Goal: Information Seeking & Learning: Learn about a topic

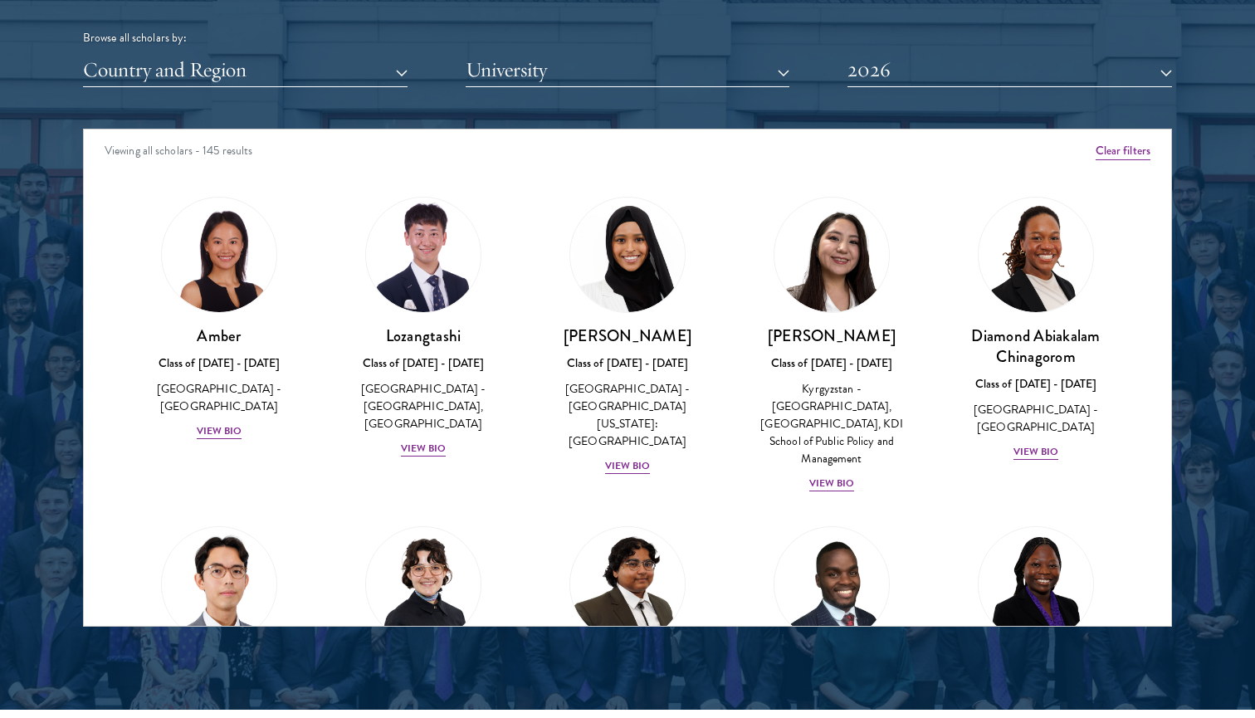
scroll to position [2080, 0]
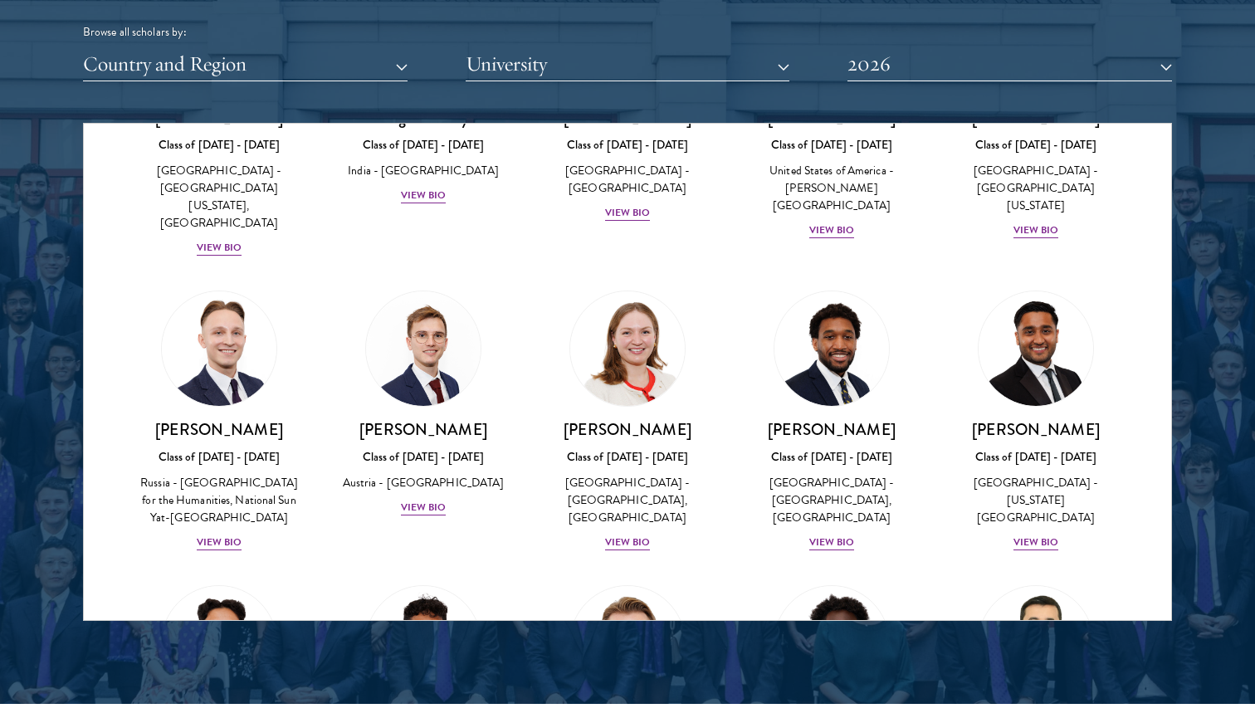
scroll to position [7090, 0]
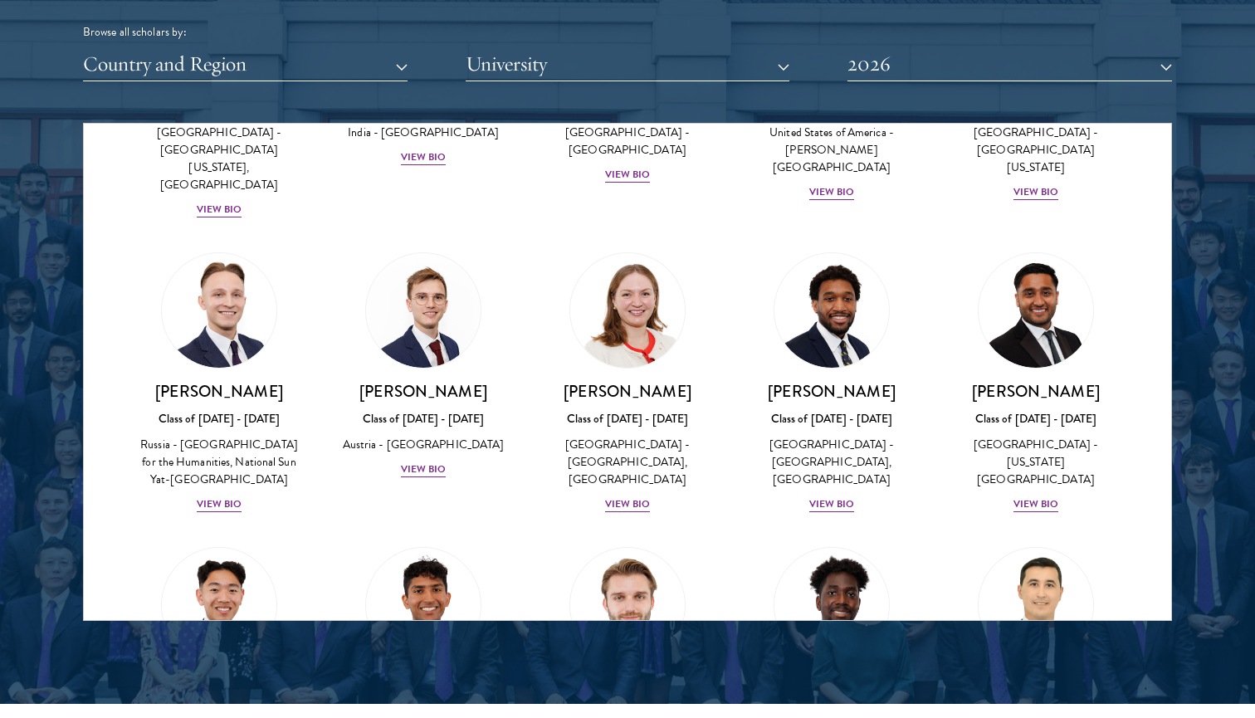
click at [640, 530] on div "[PERSON_NAME] Class of [DATE] - [DATE] [GEOGRAPHIC_DATA] - [GEOGRAPHIC_DATA] Vi…" at bounding box center [627, 668] width 204 height 277
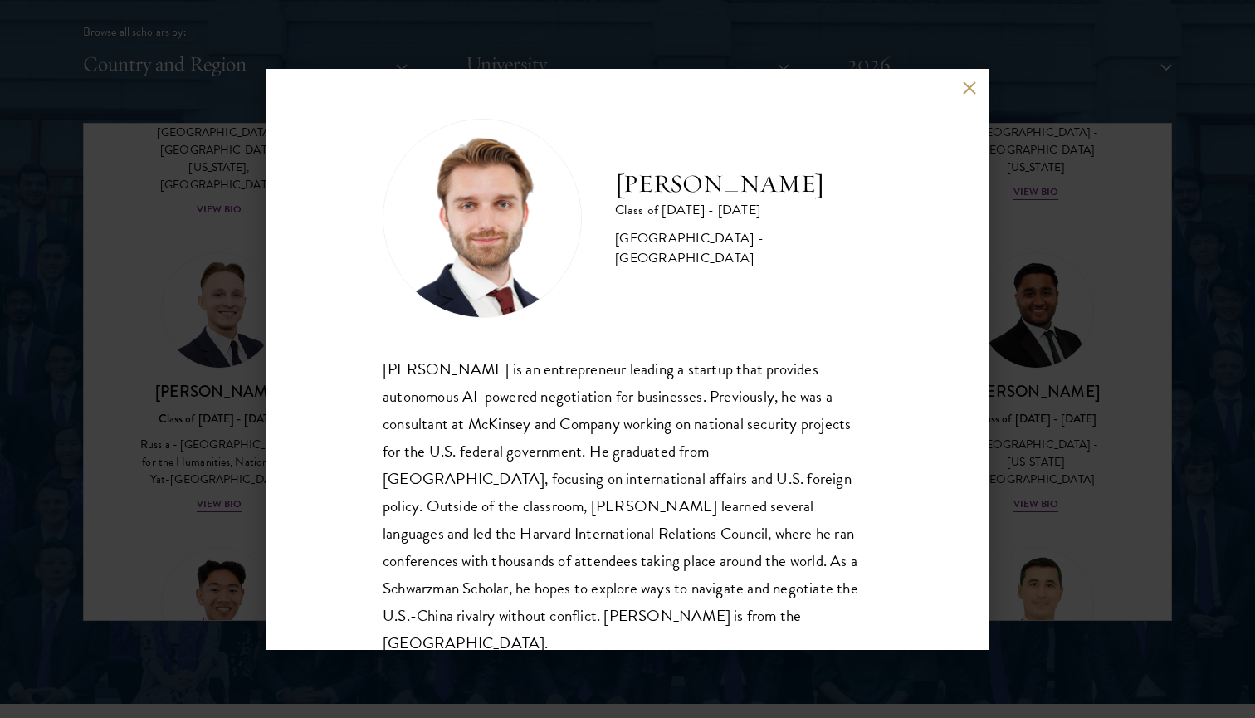
click at [1051, 361] on div "[PERSON_NAME] Class of [DATE] - [DATE] [GEOGRAPHIC_DATA] - [GEOGRAPHIC_DATA] [P…" at bounding box center [627, 359] width 1255 height 718
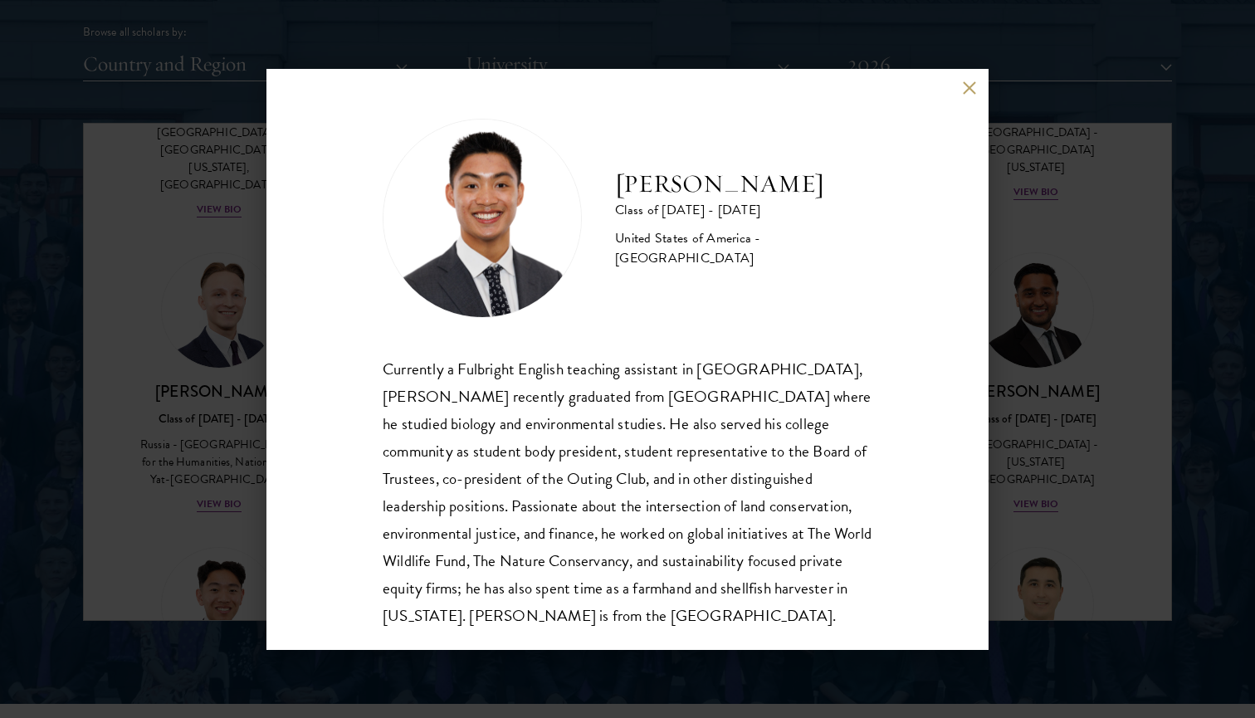
click at [1067, 311] on div "[PERSON_NAME] Class of [DATE] - [DATE] [GEOGRAPHIC_DATA] - [GEOGRAPHIC_DATA] Cu…" at bounding box center [627, 359] width 1255 height 718
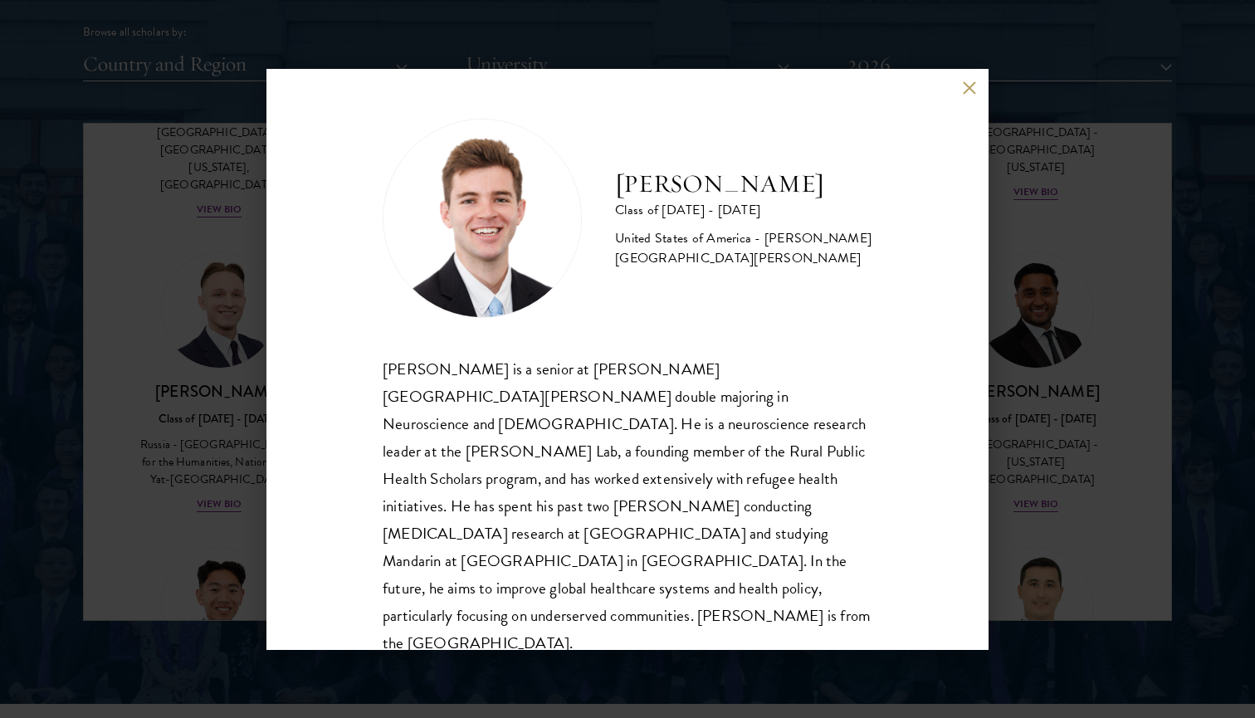
click at [229, 445] on div "[PERSON_NAME] Class of [DATE] - [DATE] [GEOGRAPHIC_DATA] - [PERSON_NAME][GEOGRA…" at bounding box center [627, 359] width 1255 height 718
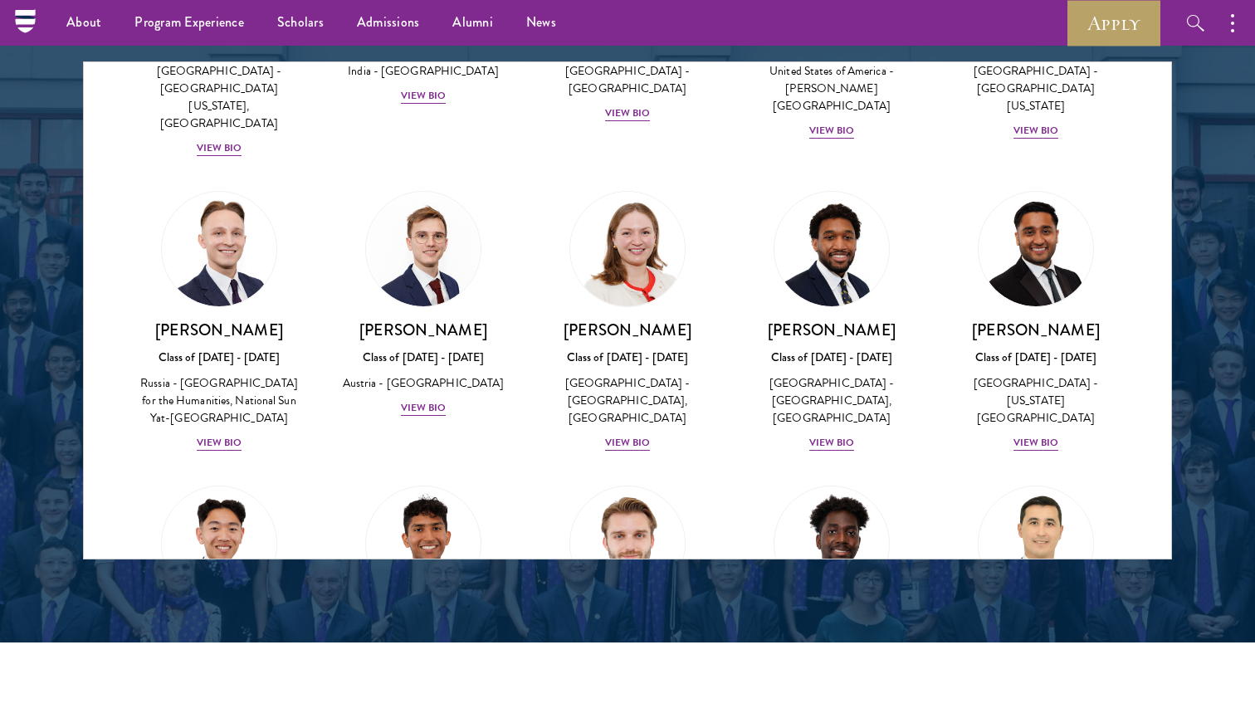
scroll to position [2130, 0]
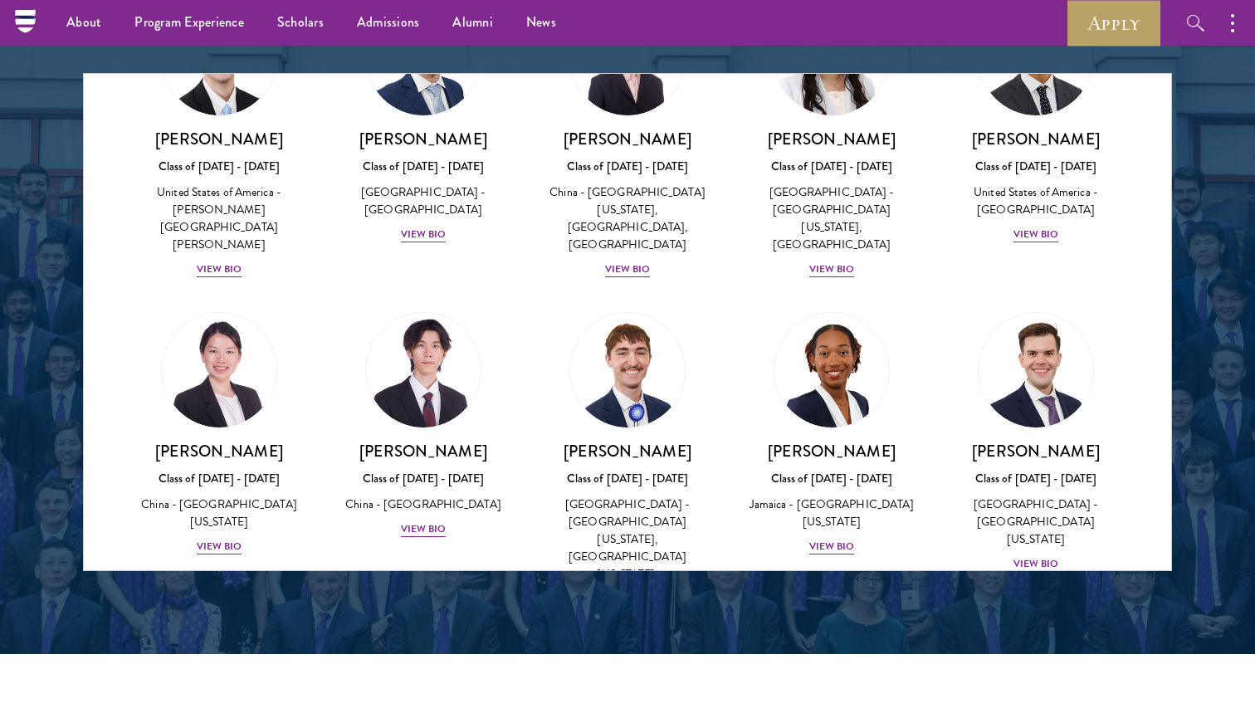
scroll to position [7914, 0]
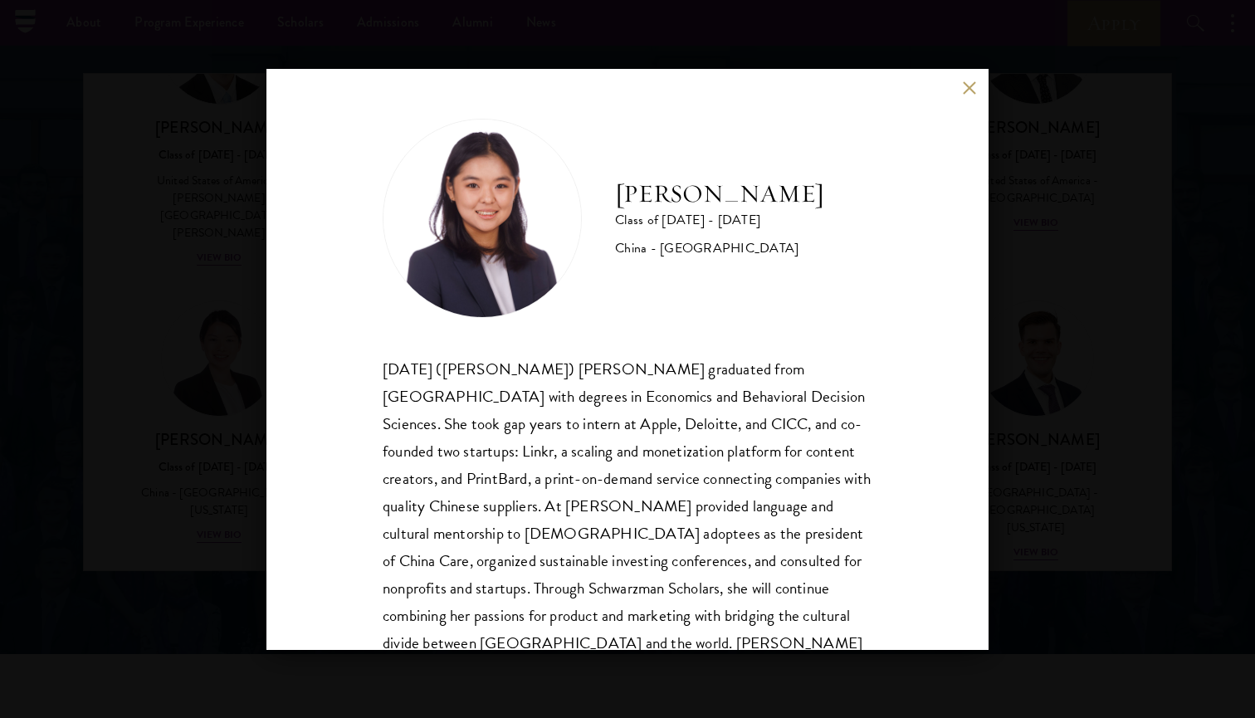
click at [855, 324] on div "[PERSON_NAME] Class of [DATE] - [DATE] [GEOGRAPHIC_DATA] - [GEOGRAPHIC_DATA] [D…" at bounding box center [628, 402] width 490 height 566
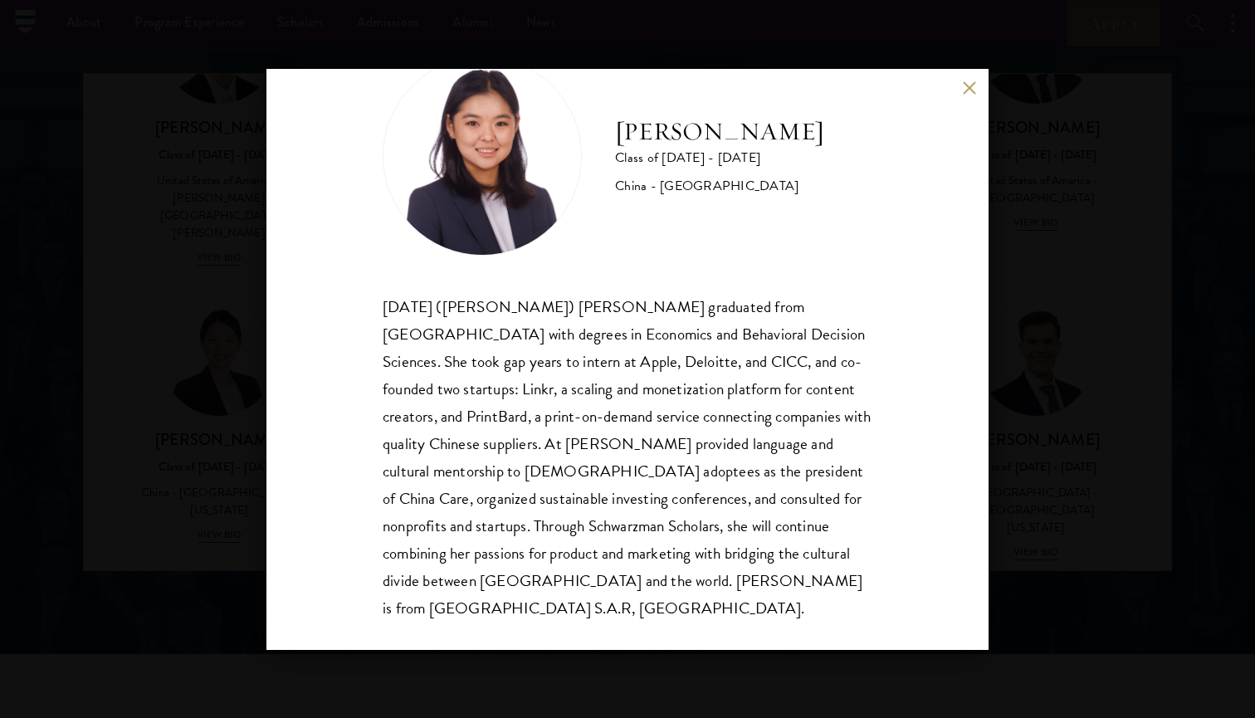
scroll to position [56, 0]
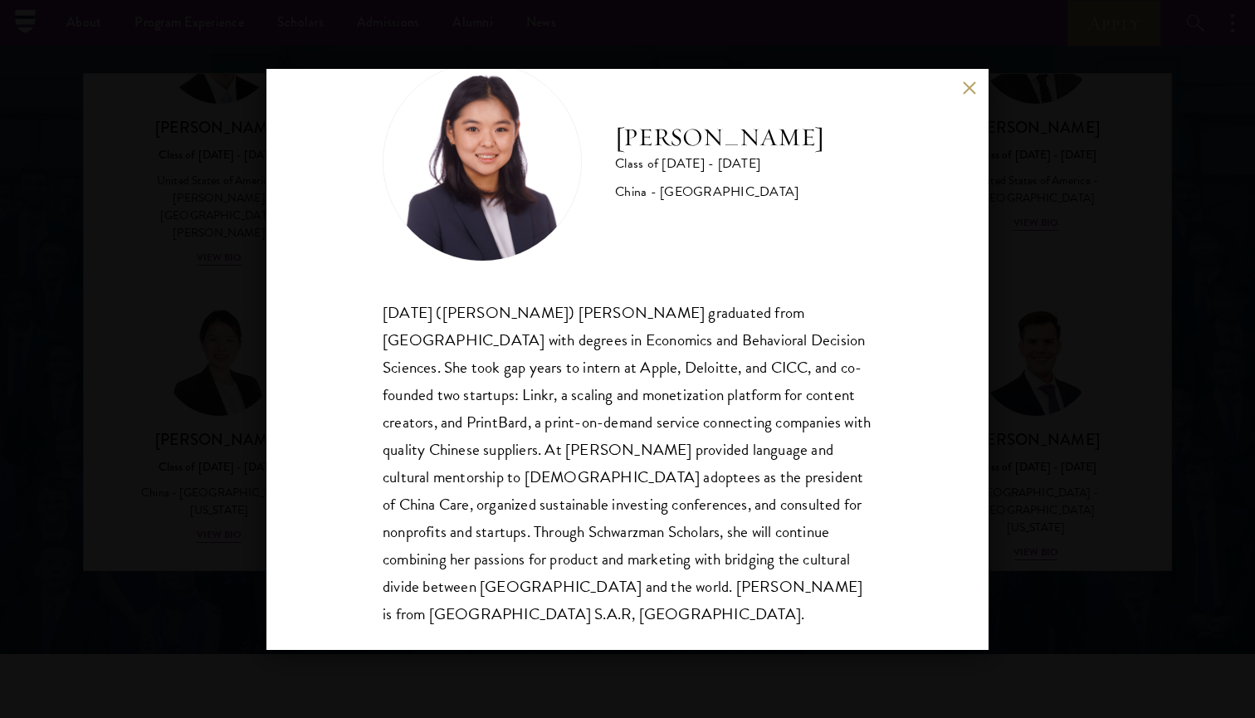
click at [1143, 296] on div "[PERSON_NAME] Class of [DATE] - [DATE] [GEOGRAPHIC_DATA] - [GEOGRAPHIC_DATA] [D…" at bounding box center [627, 359] width 1255 height 718
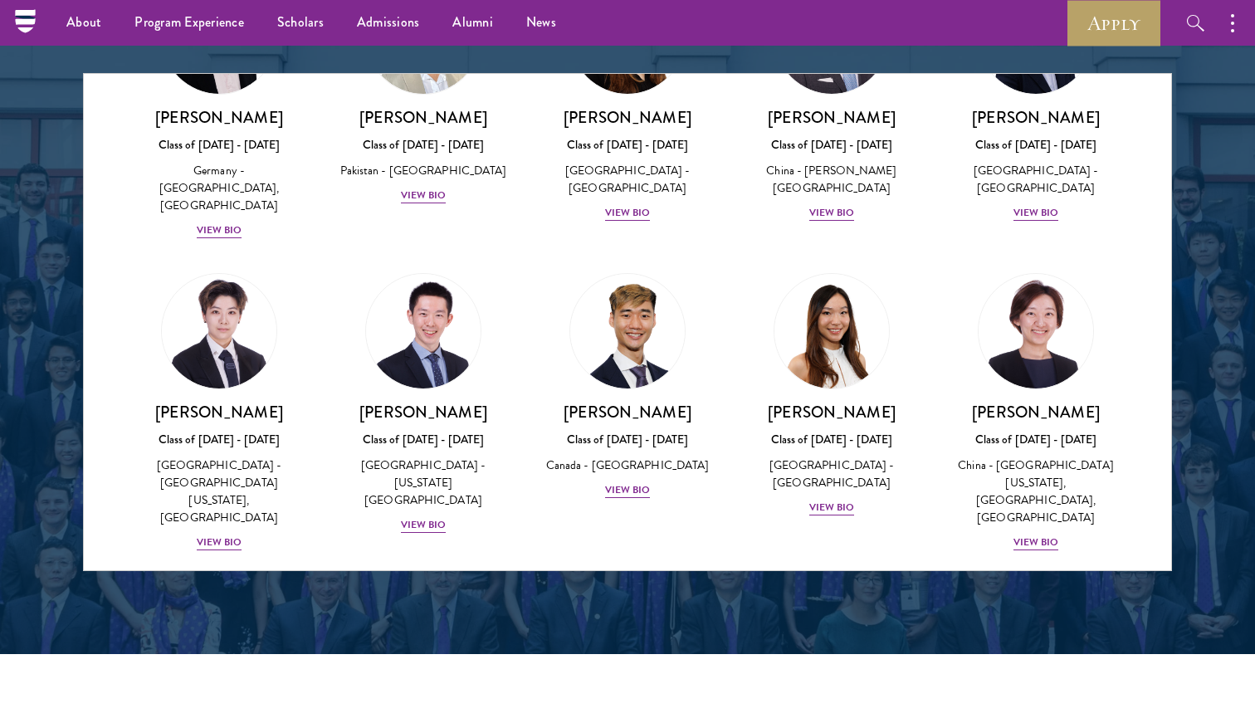
scroll to position [4269, 0]
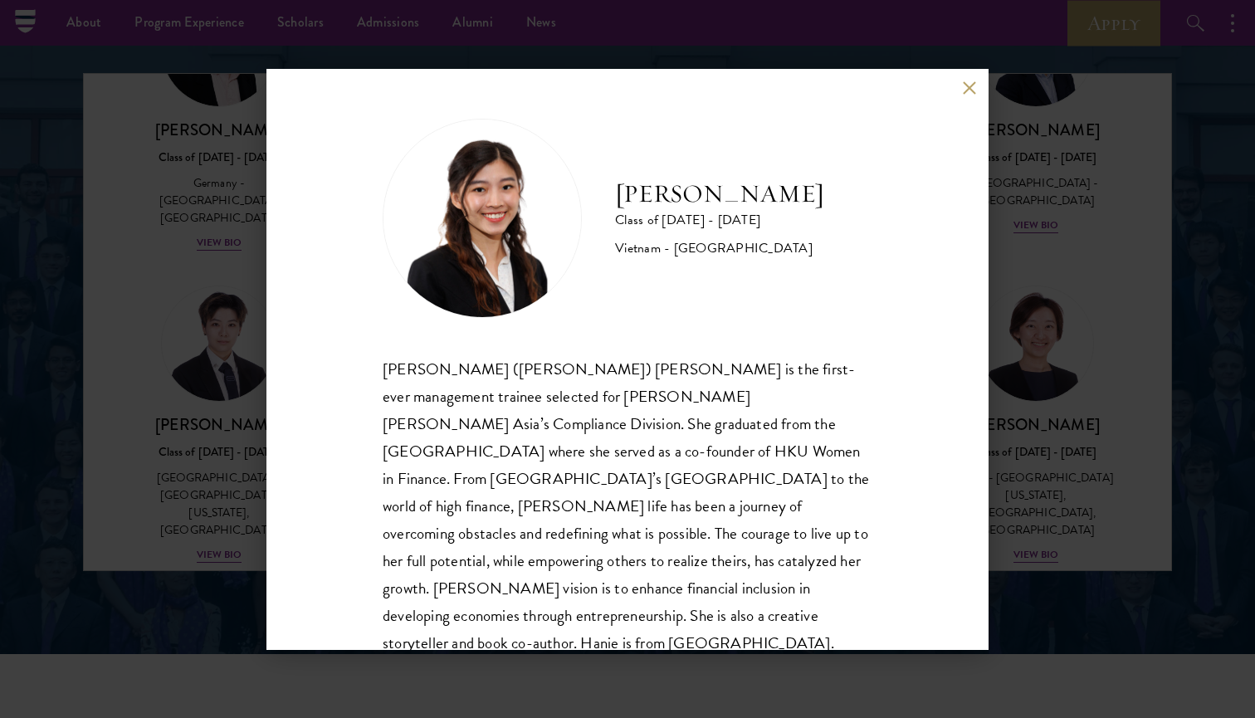
click at [1006, 347] on div "[PERSON_NAME] Class of [DATE] - [DATE] [GEOGRAPHIC_DATA] - [GEOGRAPHIC_DATA] [P…" at bounding box center [627, 359] width 1255 height 718
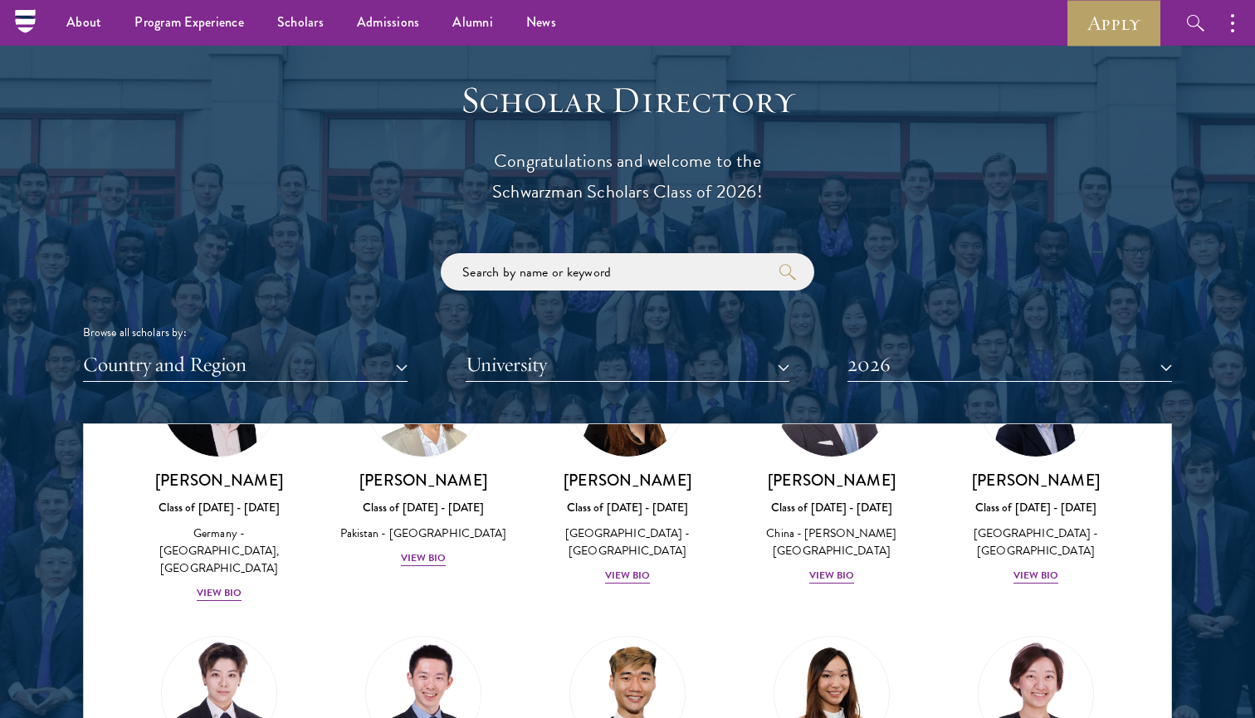
scroll to position [1776, 0]
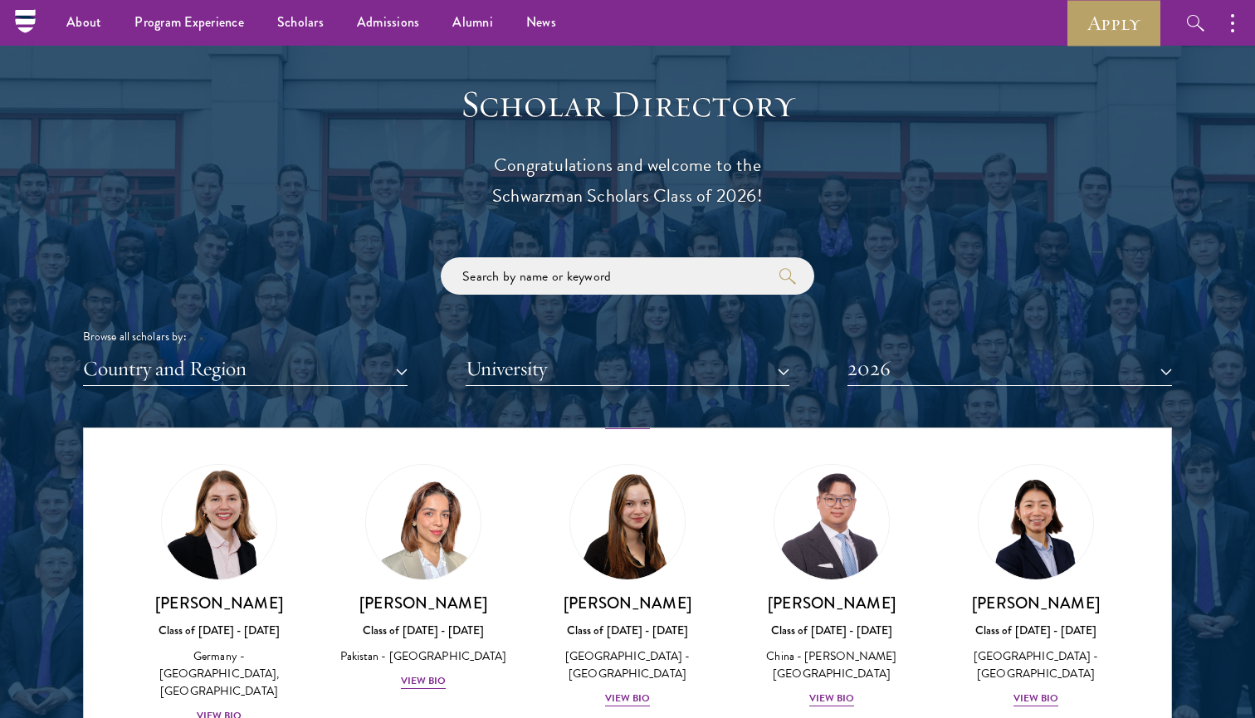
scroll to position [4172, 0]
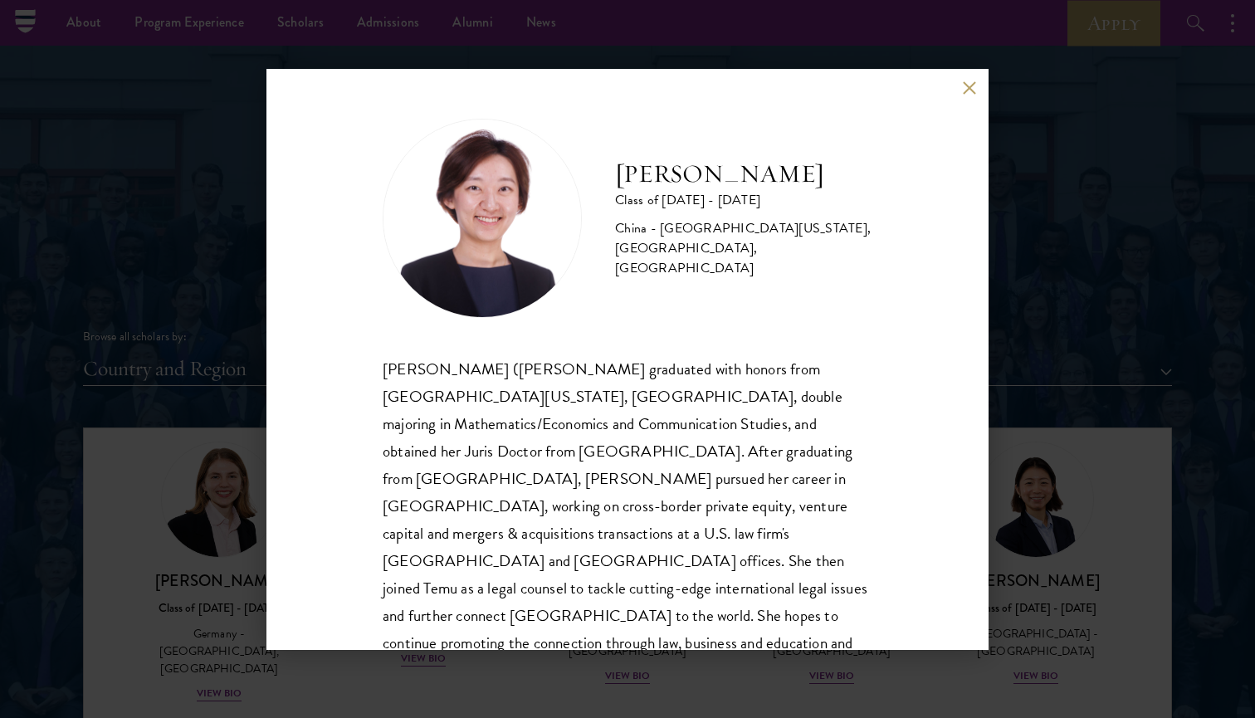
click at [963, 84] on button at bounding box center [969, 88] width 14 height 14
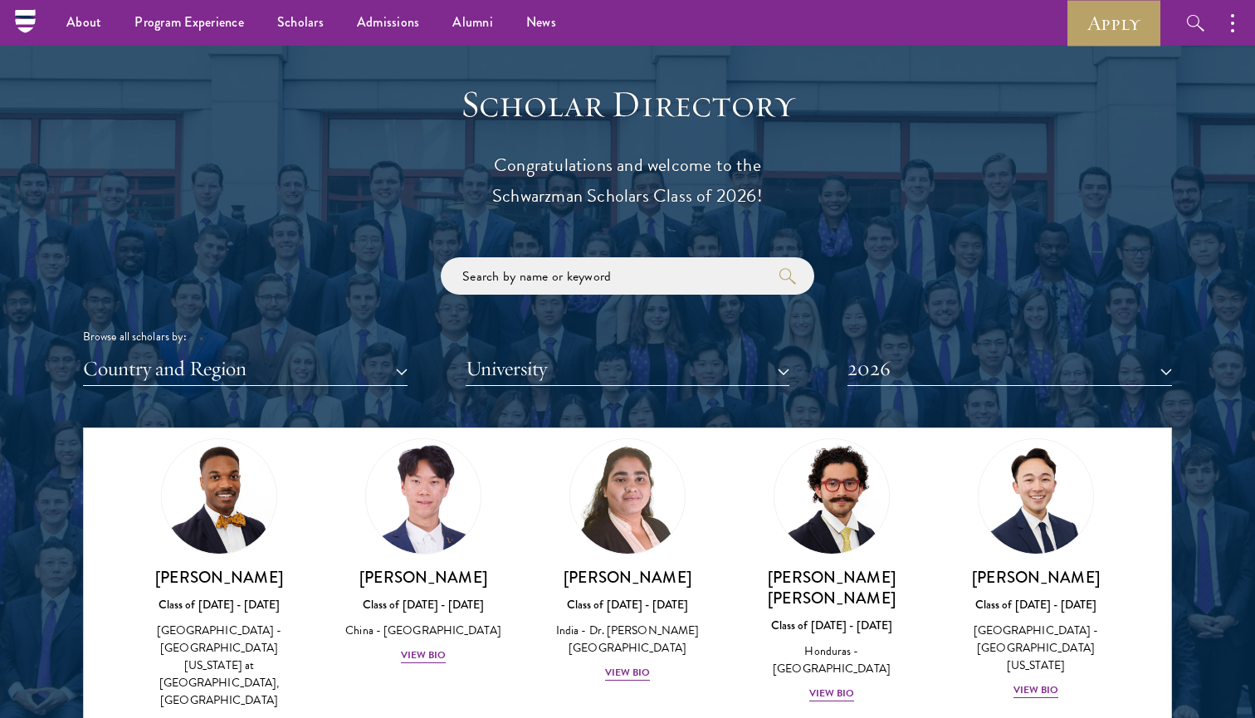
scroll to position [3527, 0]
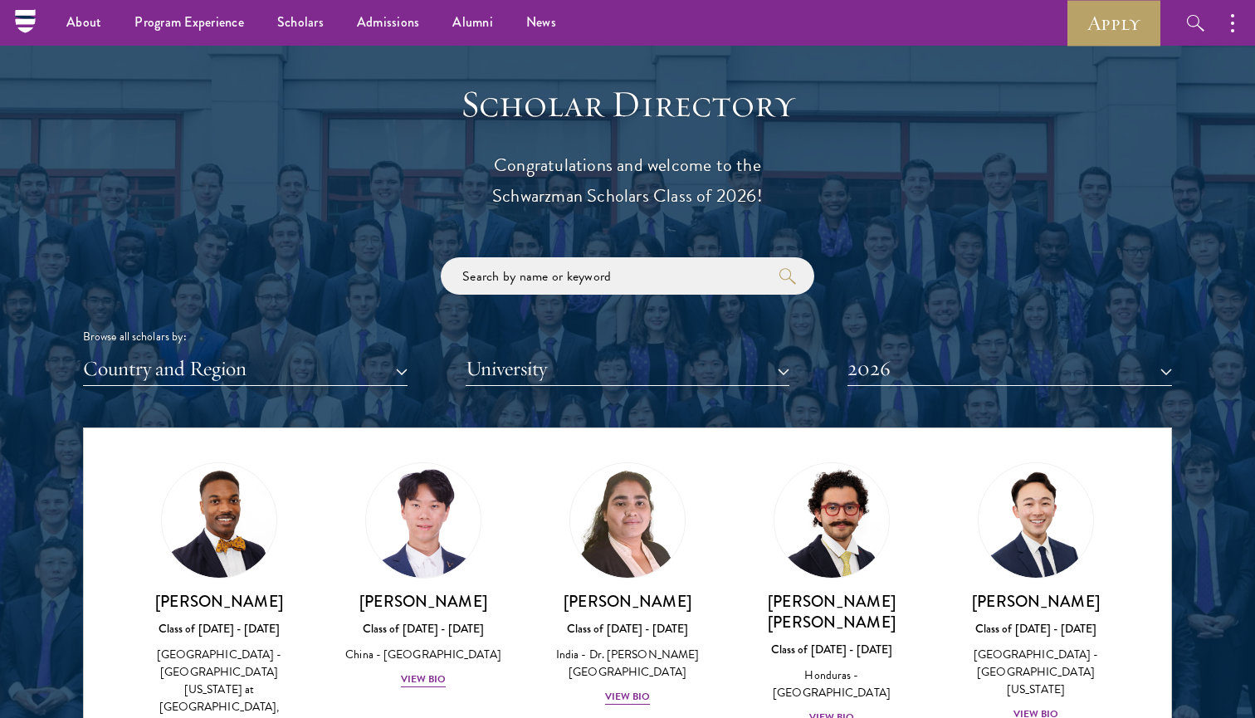
click at [1072, 81] on div "Scholar Directory Congratulations and welcome to the Schwarzman Scholars Class …" at bounding box center [627, 503] width 1089 height 844
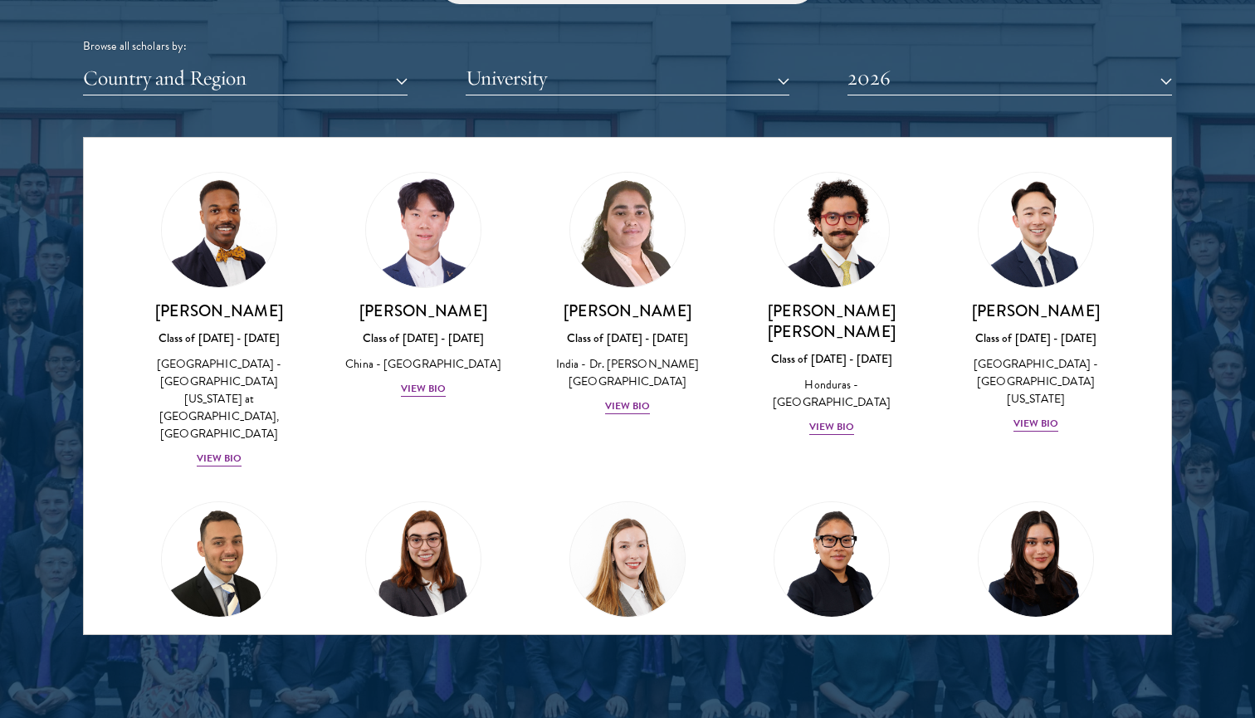
scroll to position [2107, 0]
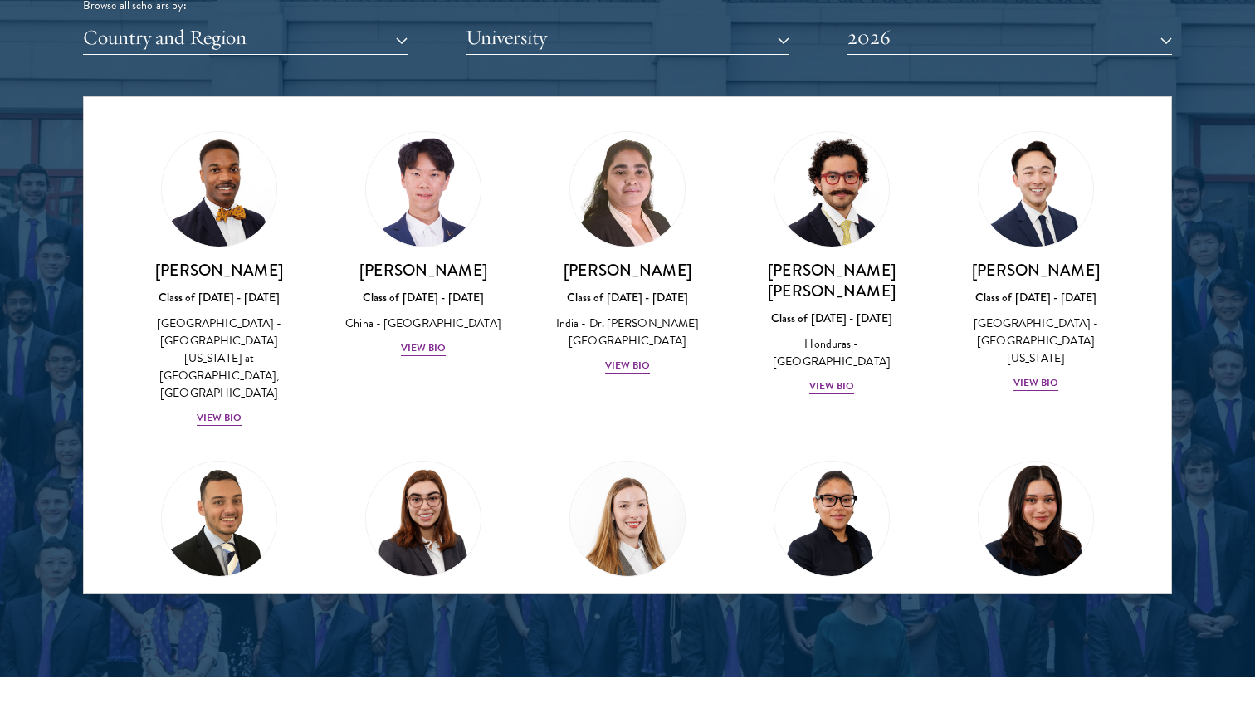
click at [1054, 589] on div "[PERSON_NAME] Class of [DATE] - [DATE] [GEOGRAPHIC_DATA] - [GEOGRAPHIC_DATA] Vi…" at bounding box center [1035, 646] width 171 height 115
